Goal: Task Accomplishment & Management: Use online tool/utility

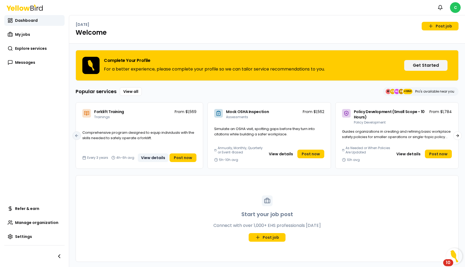
click at [160, 157] on button "View details" at bounding box center [153, 157] width 31 height 9
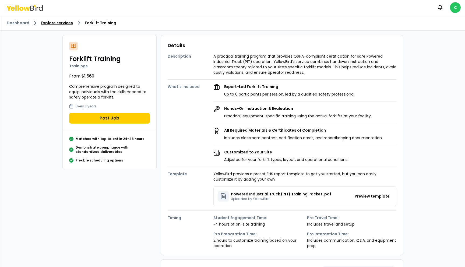
click at [56, 25] on link "Explore services" at bounding box center [57, 22] width 32 height 5
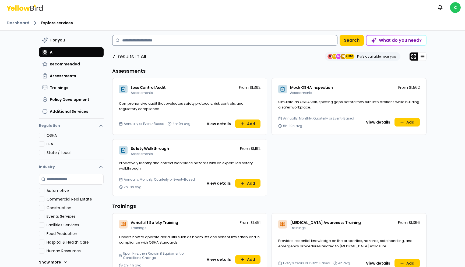
click at [132, 42] on input at bounding box center [224, 40] width 225 height 11
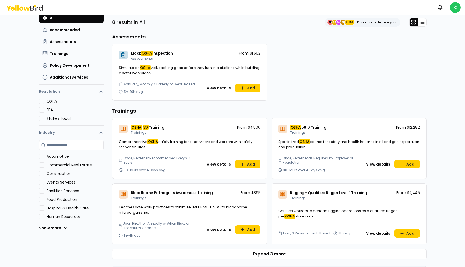
scroll to position [34, 0]
type input "*******"
click at [225, 168] on button "View details" at bounding box center [218, 164] width 31 height 9
